Goal: Use online tool/utility: Utilize a website feature to perform a specific function

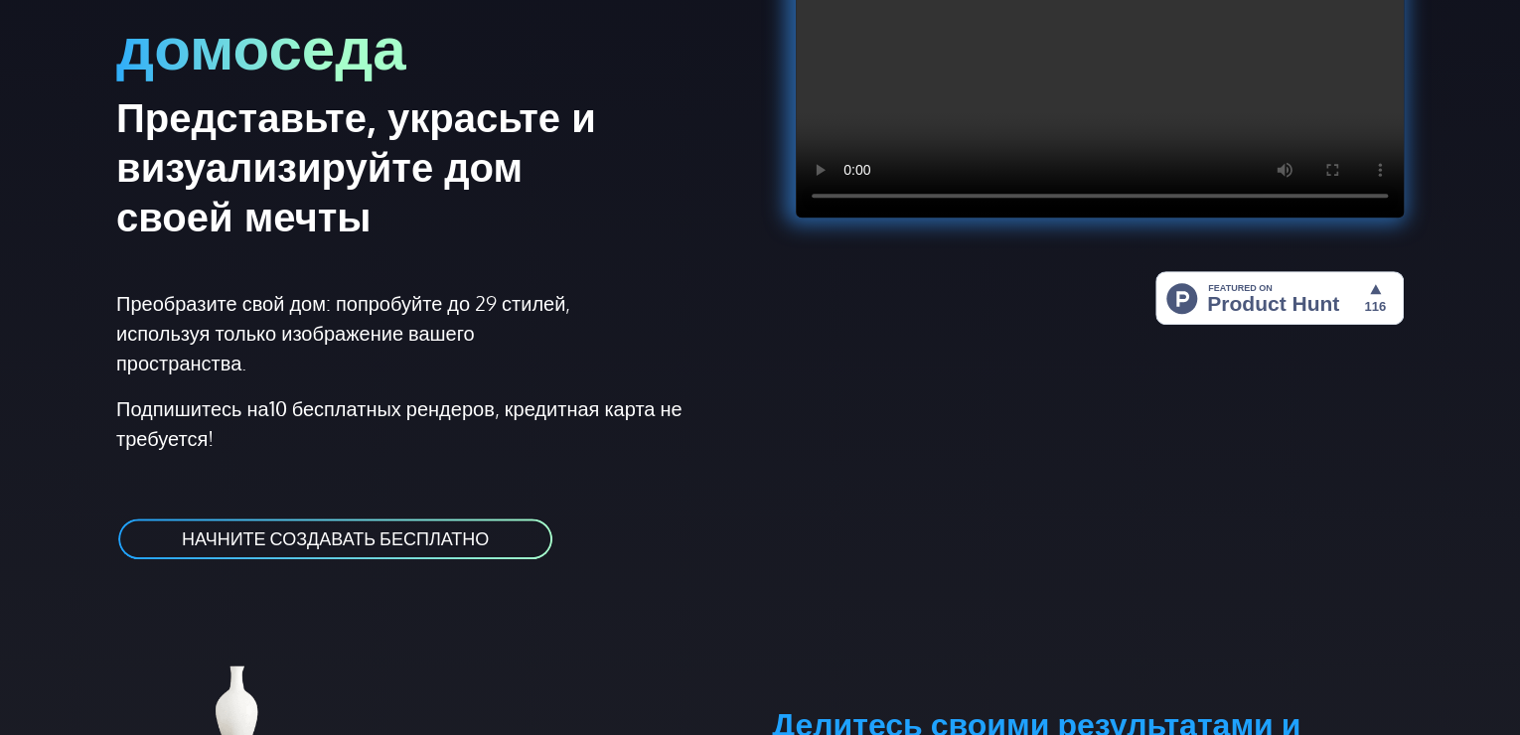
scroll to position [397, 0]
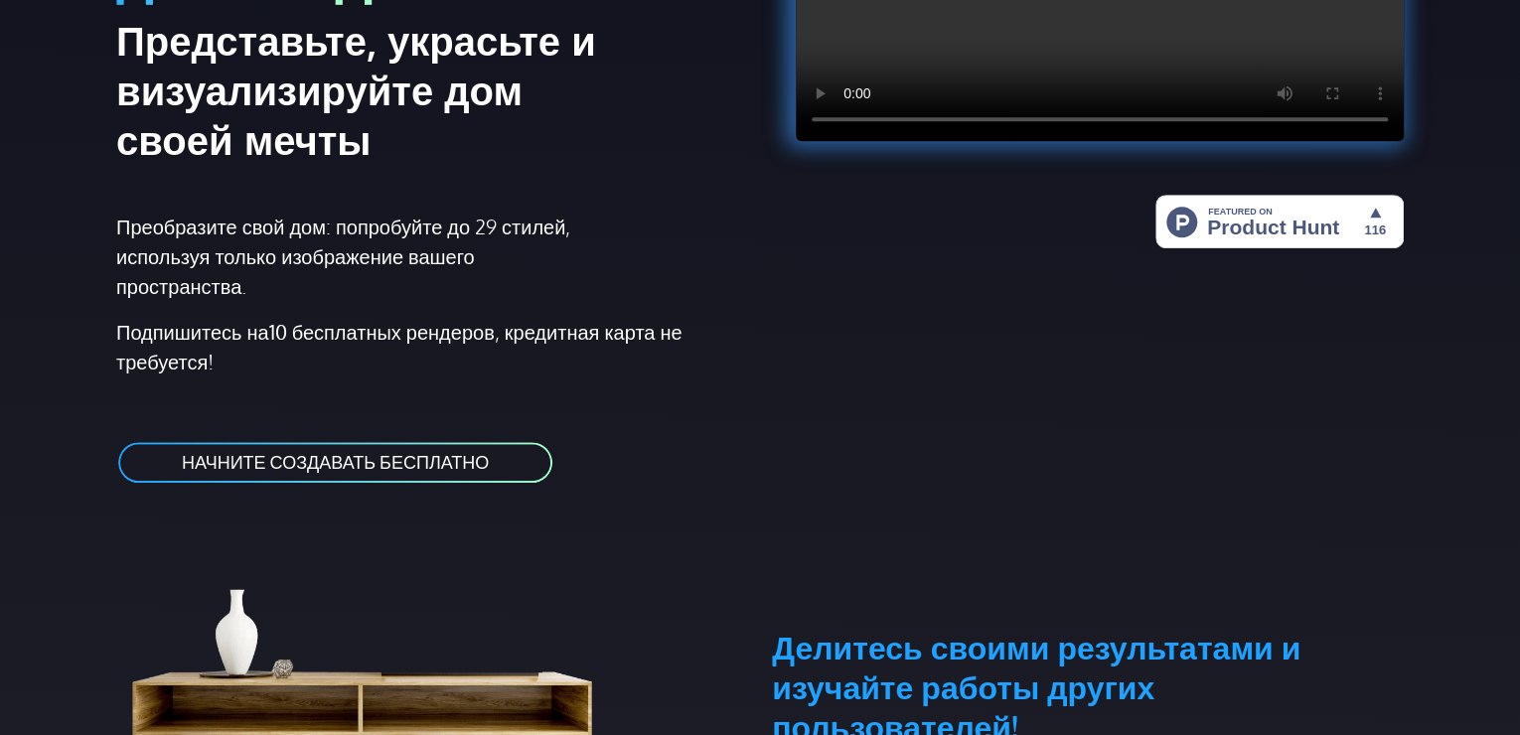
click at [482, 465] on ya-tr-span "НАЧНИТЕ СОЗДАВАТЬ БЕСПЛАТНО" at bounding box center [335, 462] width 307 height 22
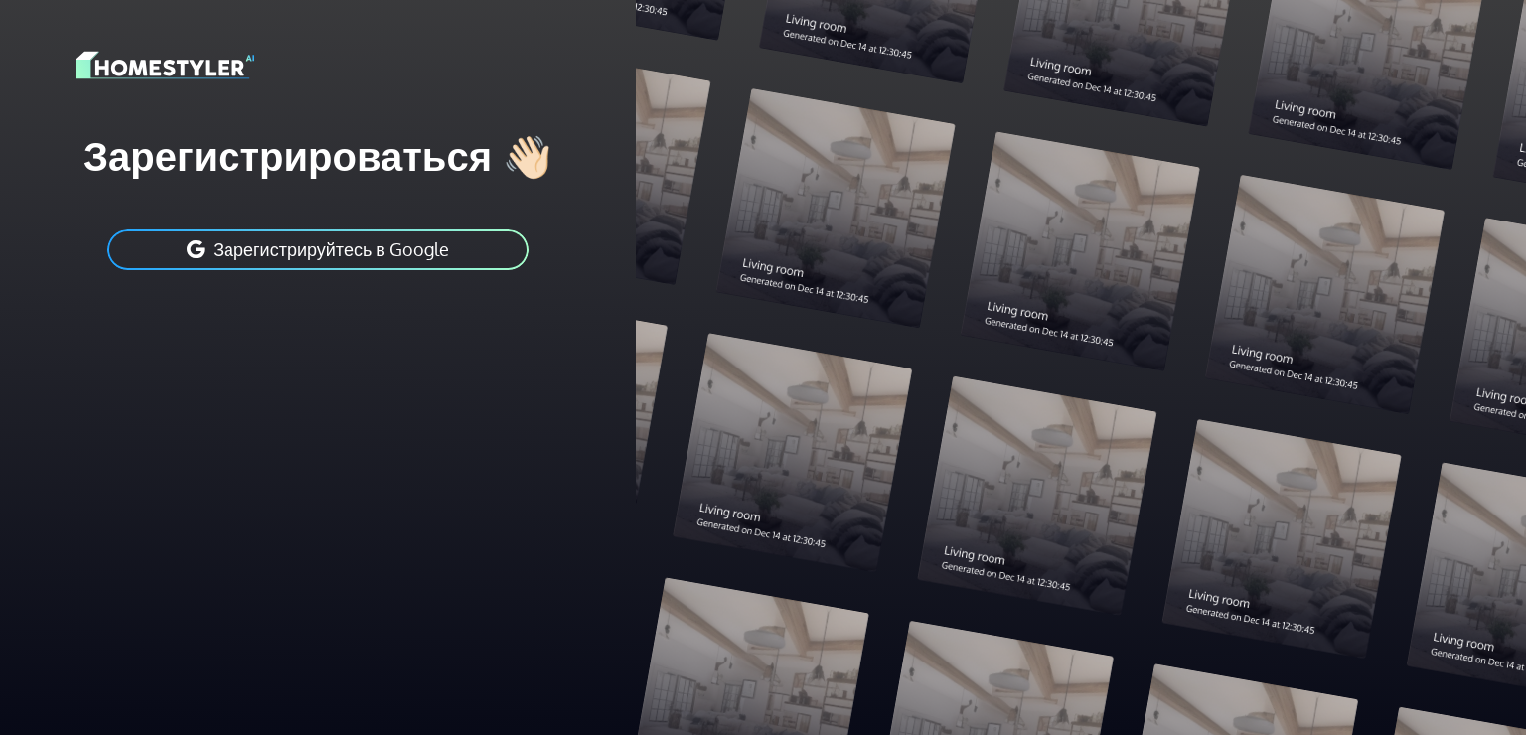
click at [405, 239] on ya-tr-span "Зарегистрируйтесь в Google" at bounding box center [331, 249] width 236 height 22
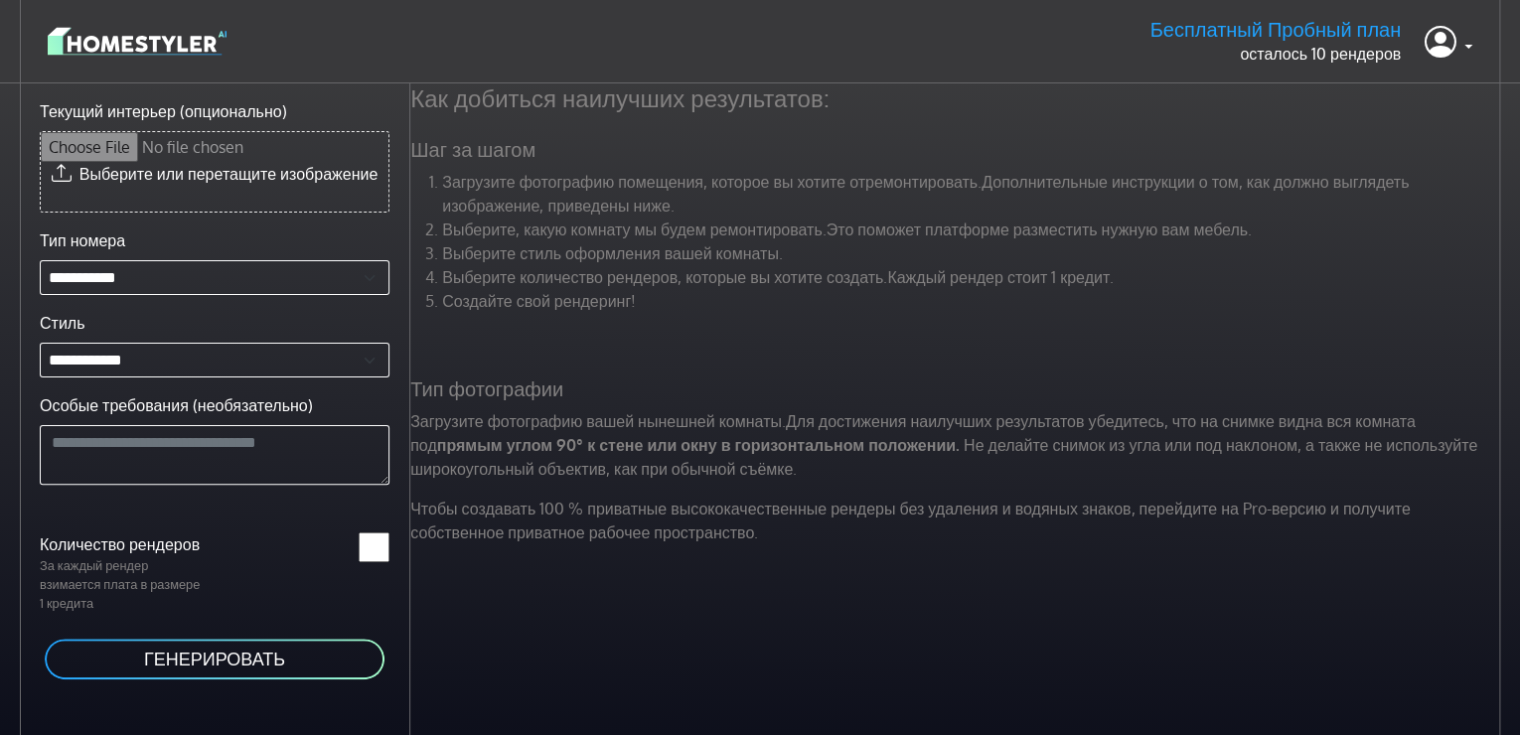
click at [151, 184] on input "Текущий интерьер (опционально)" at bounding box center [215, 171] width 348 height 79
type input "**********"
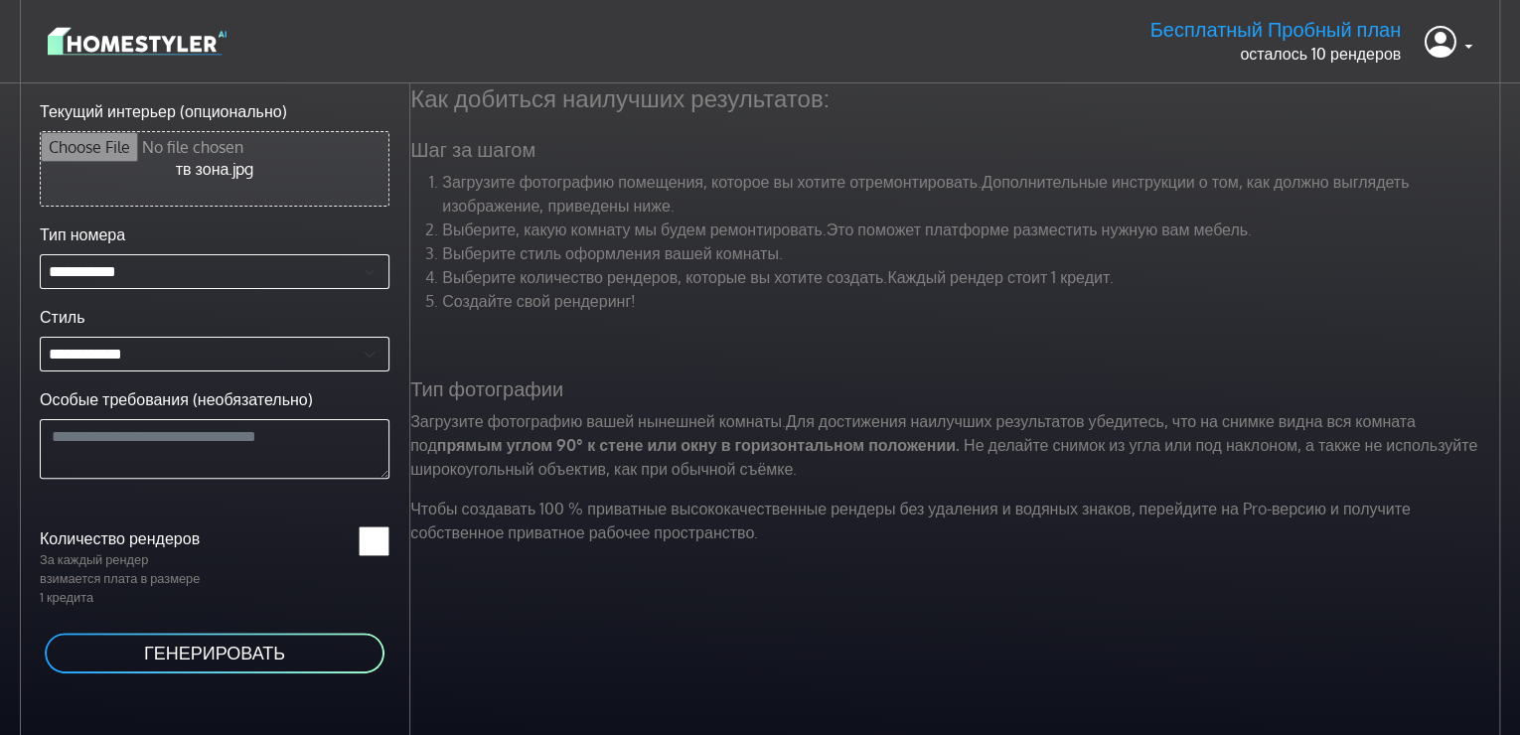
click at [304, 648] on button "ГЕНЕРИРОВАТЬ" at bounding box center [215, 653] width 344 height 45
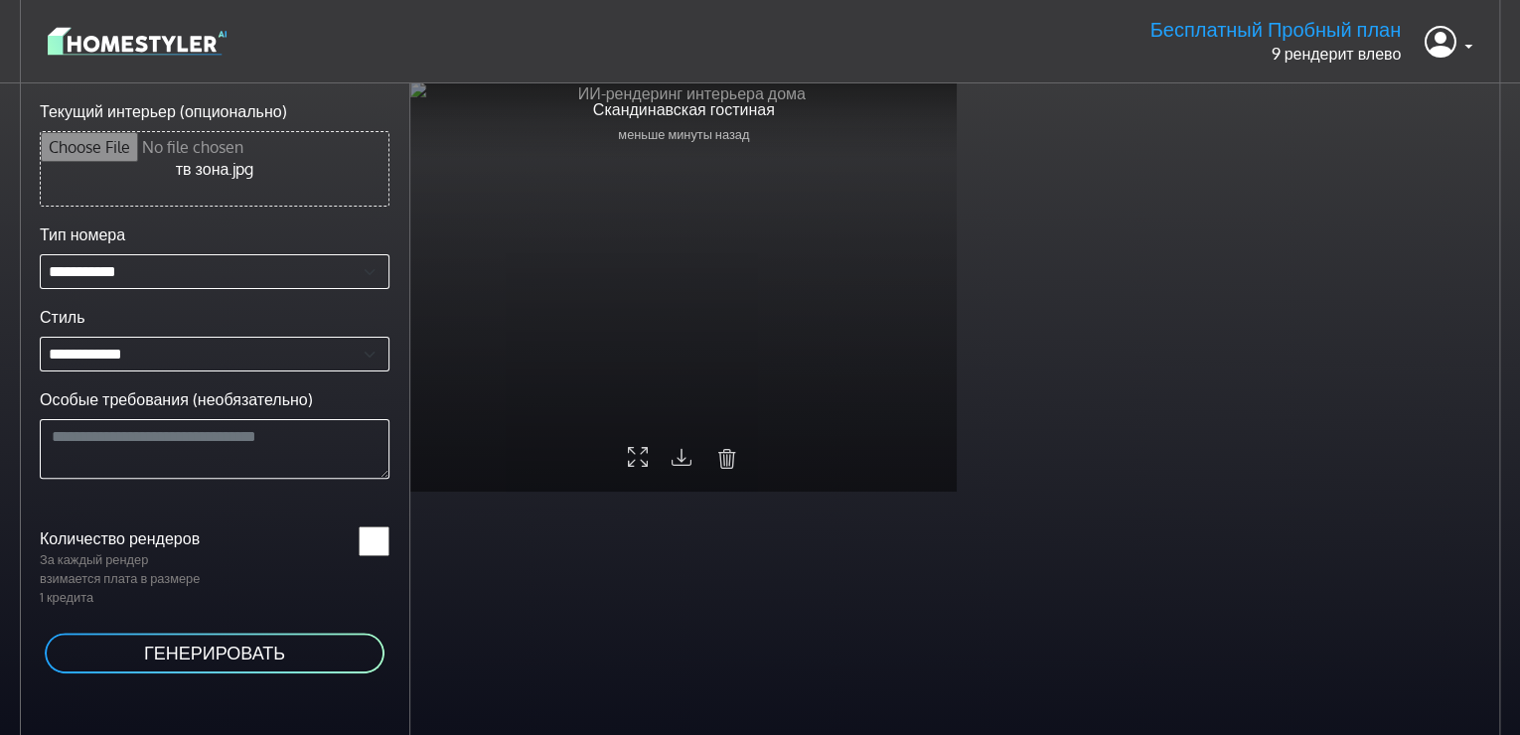
click at [714, 452] on div at bounding box center [683, 459] width 111 height 34
click at [729, 464] on icon "submit" at bounding box center [727, 459] width 20 height 26
